Goal: Understand process/instructions

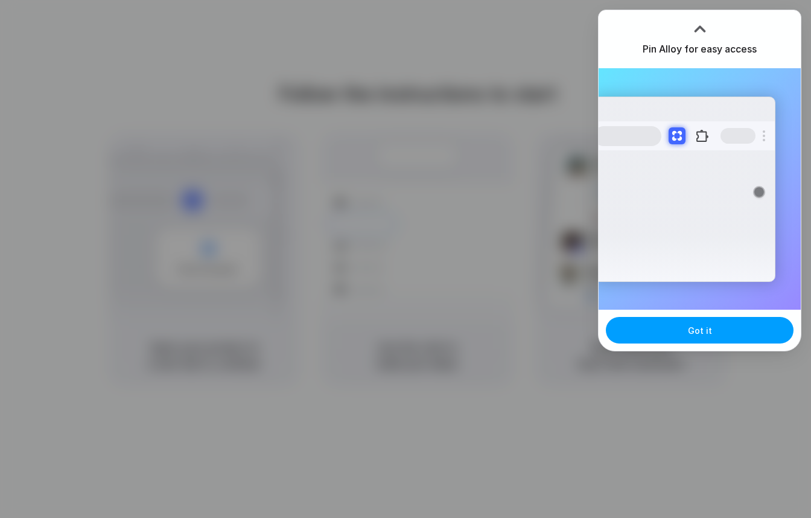
click at [650, 330] on button "Got it" at bounding box center [700, 330] width 188 height 27
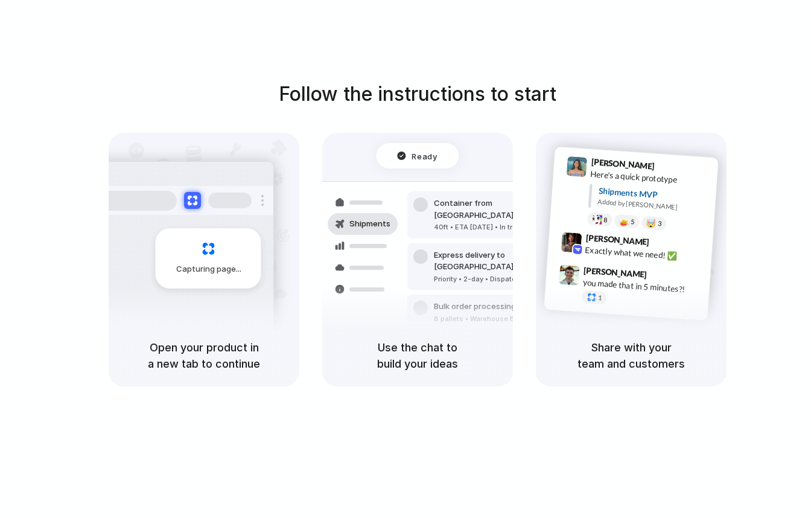
click at [570, 424] on div "Follow the instructions to start Capturing page Open your product in a new tab …" at bounding box center [417, 271] width 835 height 542
